Goal: Navigation & Orientation: Go to known website

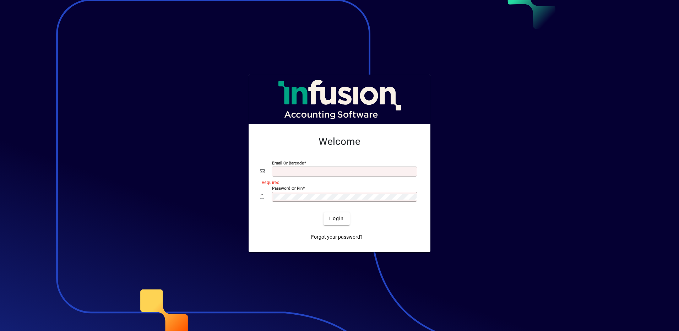
type input "**********"
click at [156, 151] on div at bounding box center [339, 165] width 679 height 331
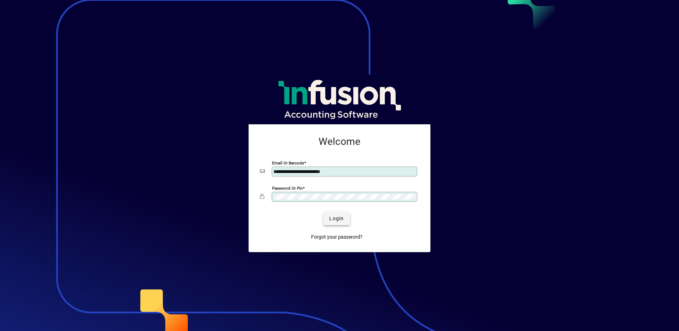
click at [336, 224] on span "submit" at bounding box center [337, 218] width 26 height 17
